Goal: Check status

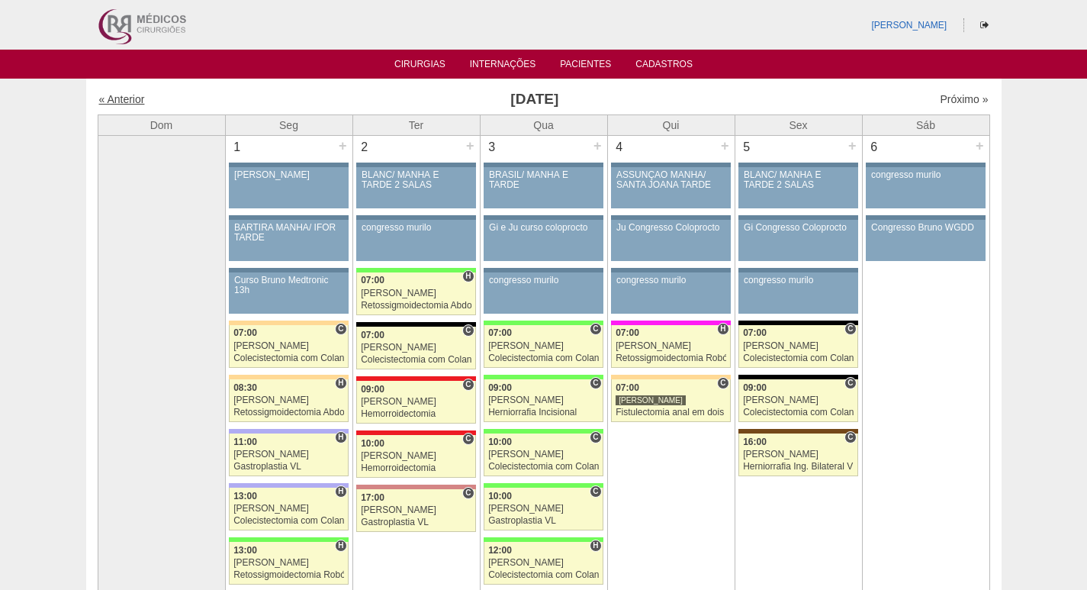
click at [119, 101] on link "« Anterior" at bounding box center [122, 99] width 46 height 12
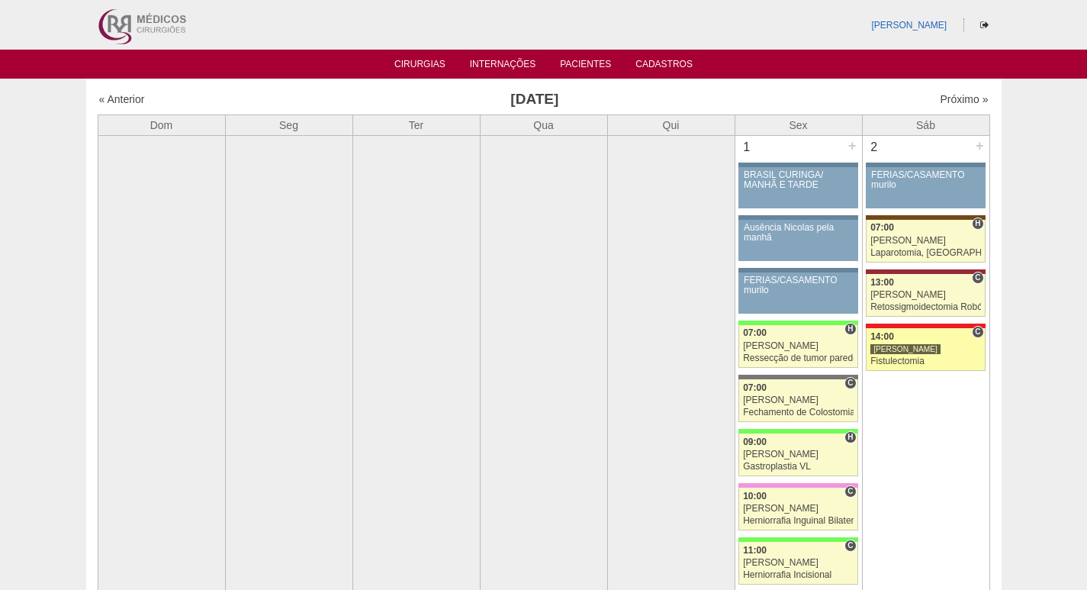
click at [938, 334] on div "14:00" at bounding box center [925, 337] width 111 height 10
